Goal: Task Accomplishment & Management: Complete application form

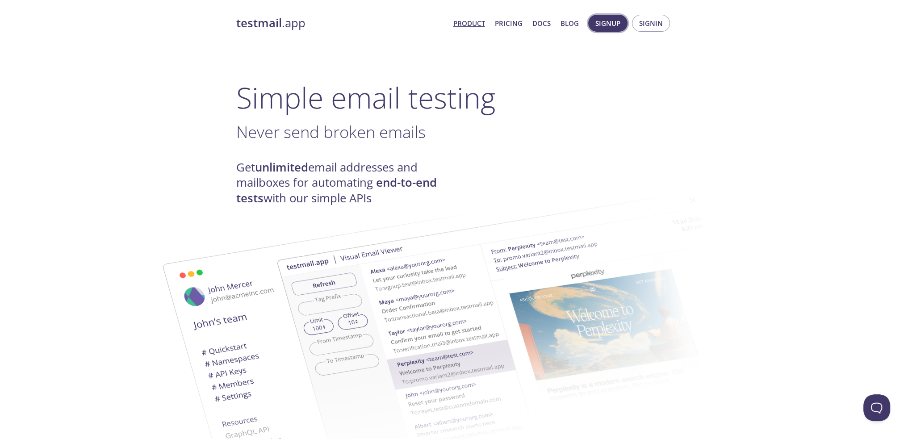
click at [613, 26] on span "Signup" at bounding box center [607, 23] width 25 height 12
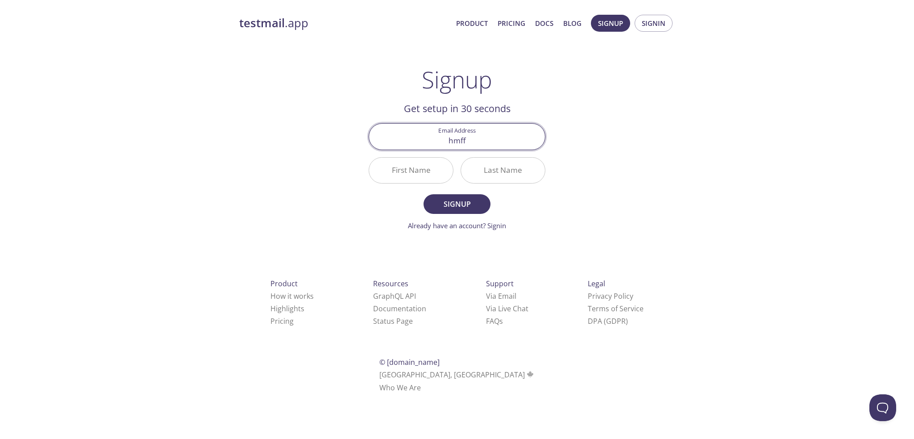
type input "[EMAIL_ADDRESS][DOMAIN_NAME]"
click at [447, 175] on input "First Name" at bounding box center [411, 170] width 84 height 25
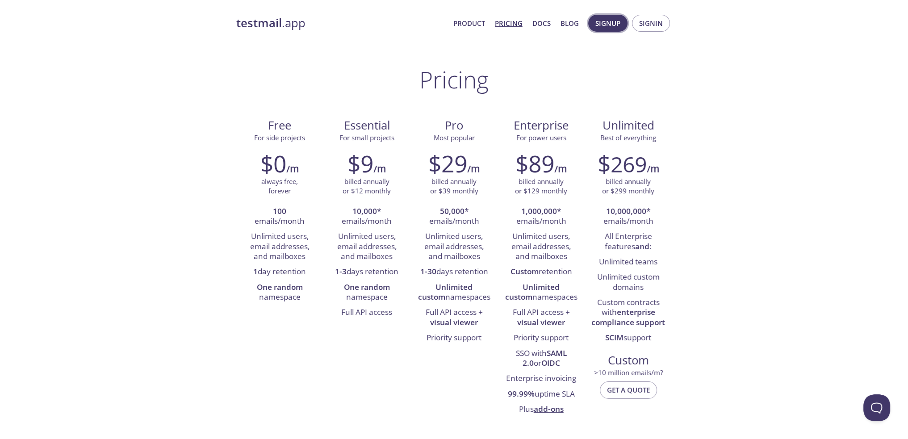
click at [613, 29] on button "Signup" at bounding box center [607, 23] width 39 height 17
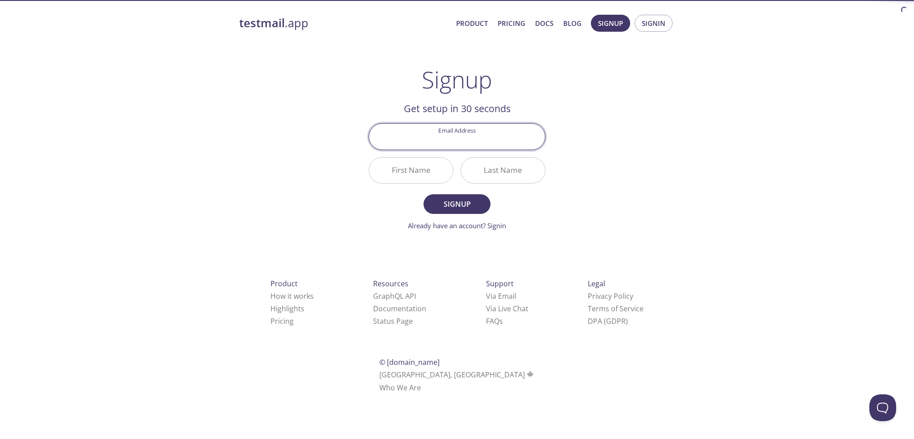
click at [509, 128] on input "Email Address" at bounding box center [457, 136] width 176 height 25
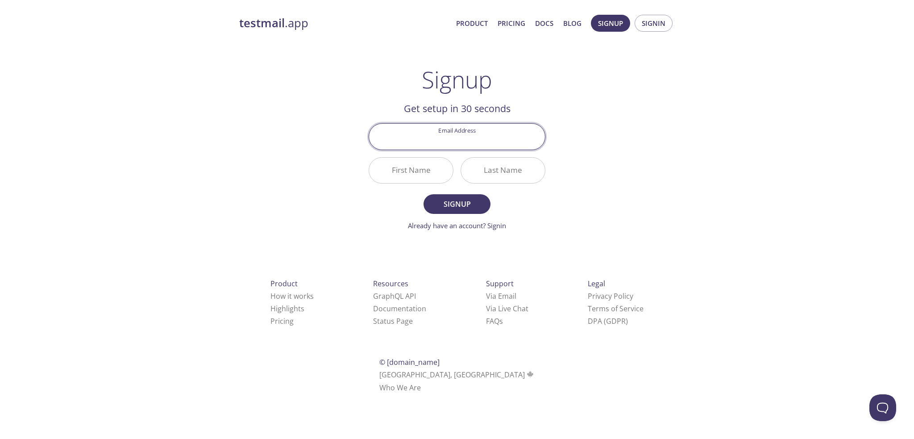
type input "[EMAIL_ADDRESS][DOMAIN_NAME]"
click at [430, 175] on input "First Name" at bounding box center [411, 170] width 84 height 25
type input "Amin"
type input "M"
click at [456, 206] on span "Signup" at bounding box center [457, 204] width 47 height 13
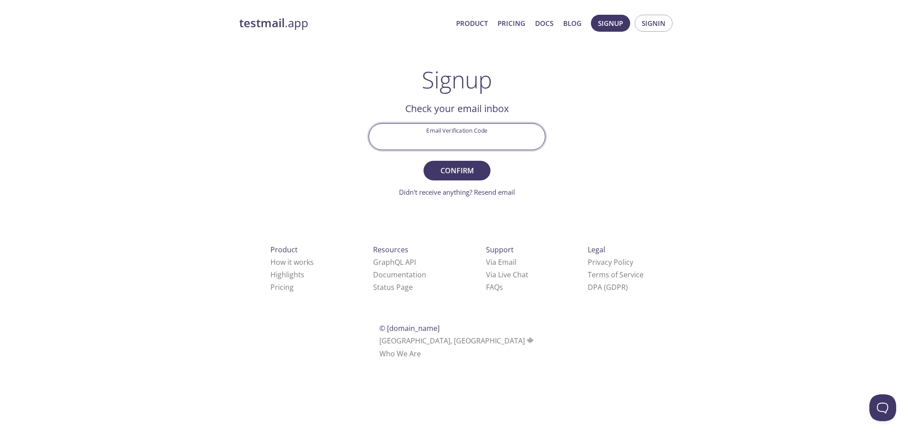
click at [460, 134] on input "Email Verification Code" at bounding box center [457, 136] width 176 height 25
paste input "11SFXNF"
type input "11SFXNF"
click at [424, 161] on button "Confirm" at bounding box center [457, 171] width 67 height 20
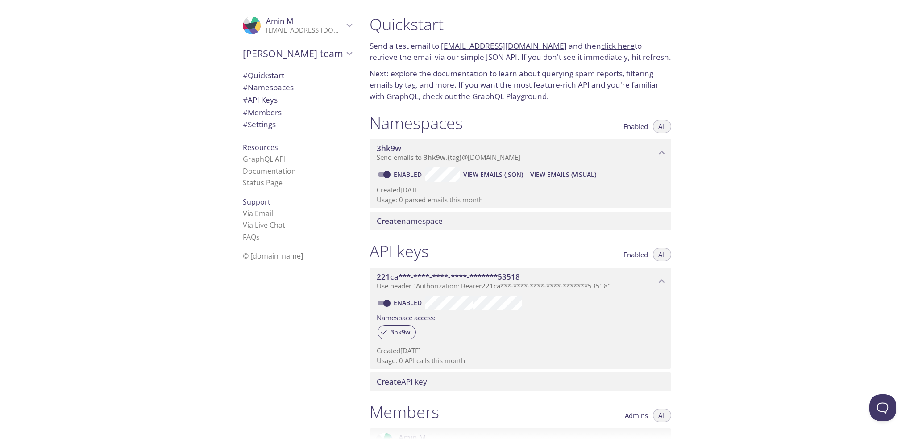
click at [506, 291] on div "221ca***-****-****-****-*******53518 Use header "Authorization: Bearer 221ca***…" at bounding box center [521, 281] width 302 height 28
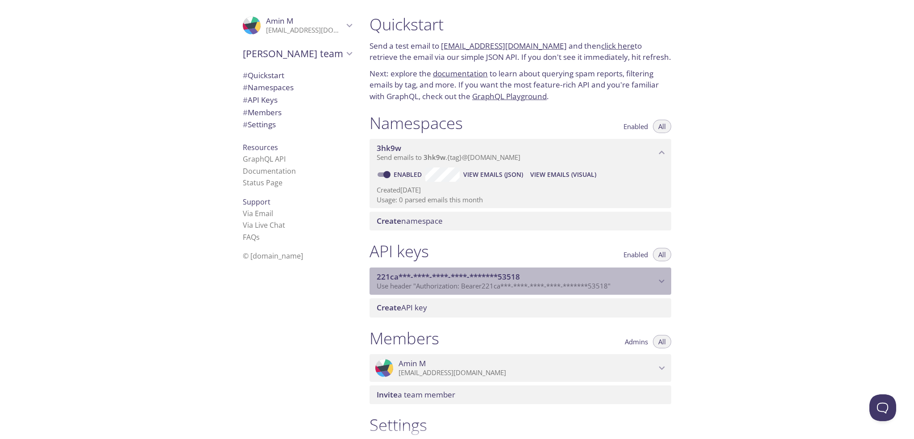
click at [506, 291] on div "221ca***-****-****-****-*******53518 Use header "Authorization: Bearer 221ca***…" at bounding box center [521, 281] width 302 height 28
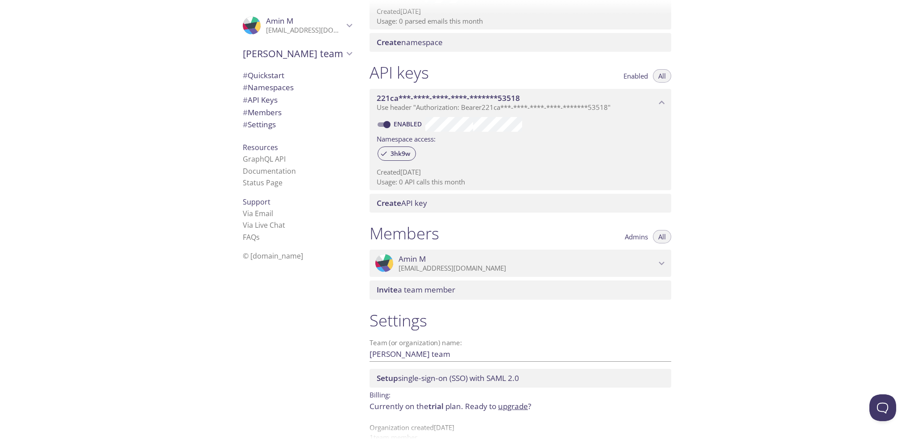
scroll to position [196, 0]
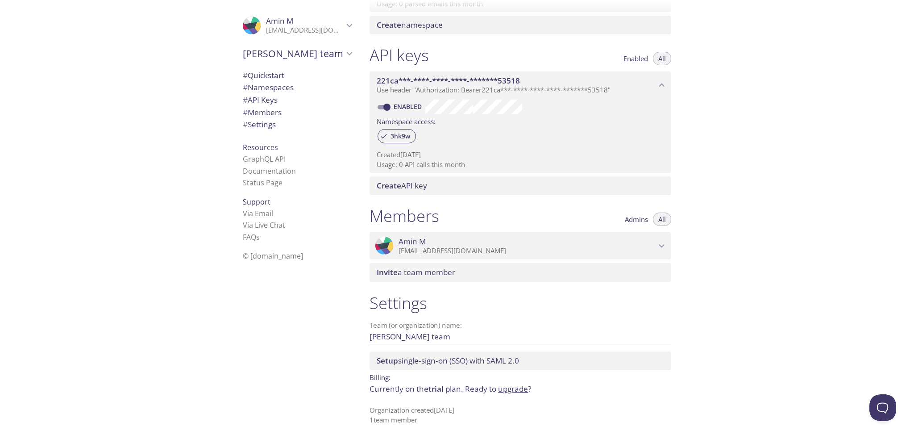
click at [263, 79] on span "# Quickstart" at bounding box center [264, 75] width 42 height 10
